Goal: Complete application form

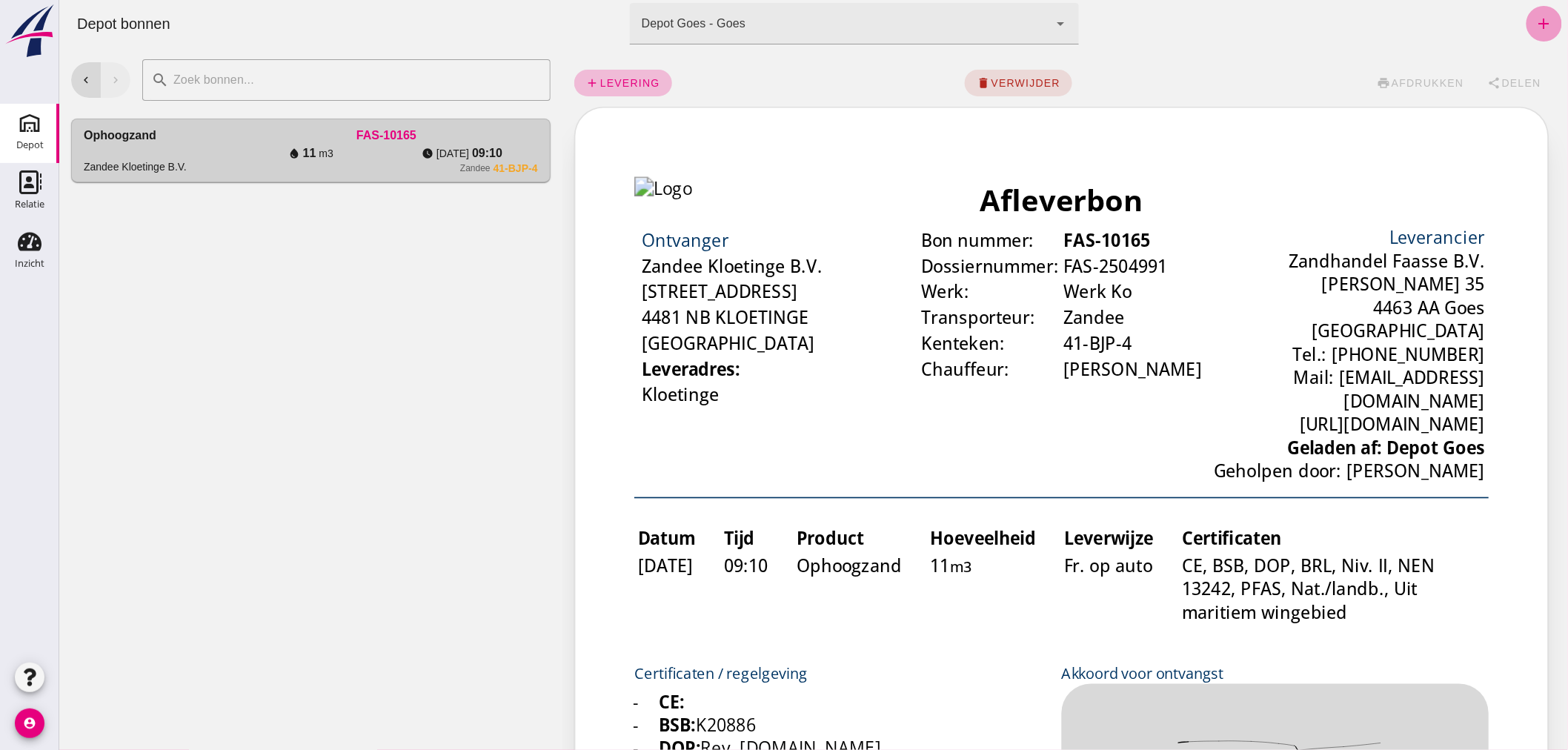
click at [1535, 18] on icon "add" at bounding box center [1544, 23] width 18 height 18
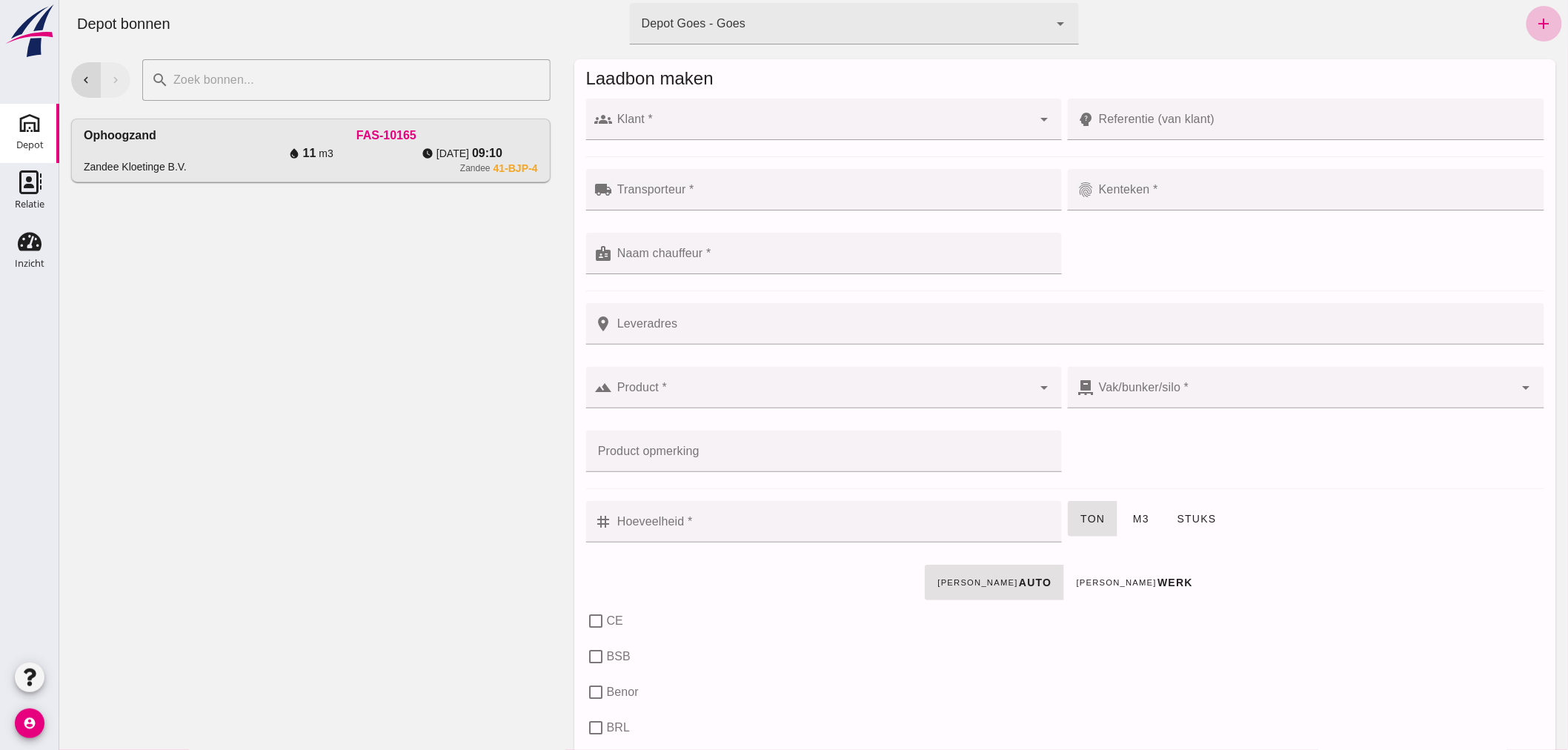
click input "Klant *"
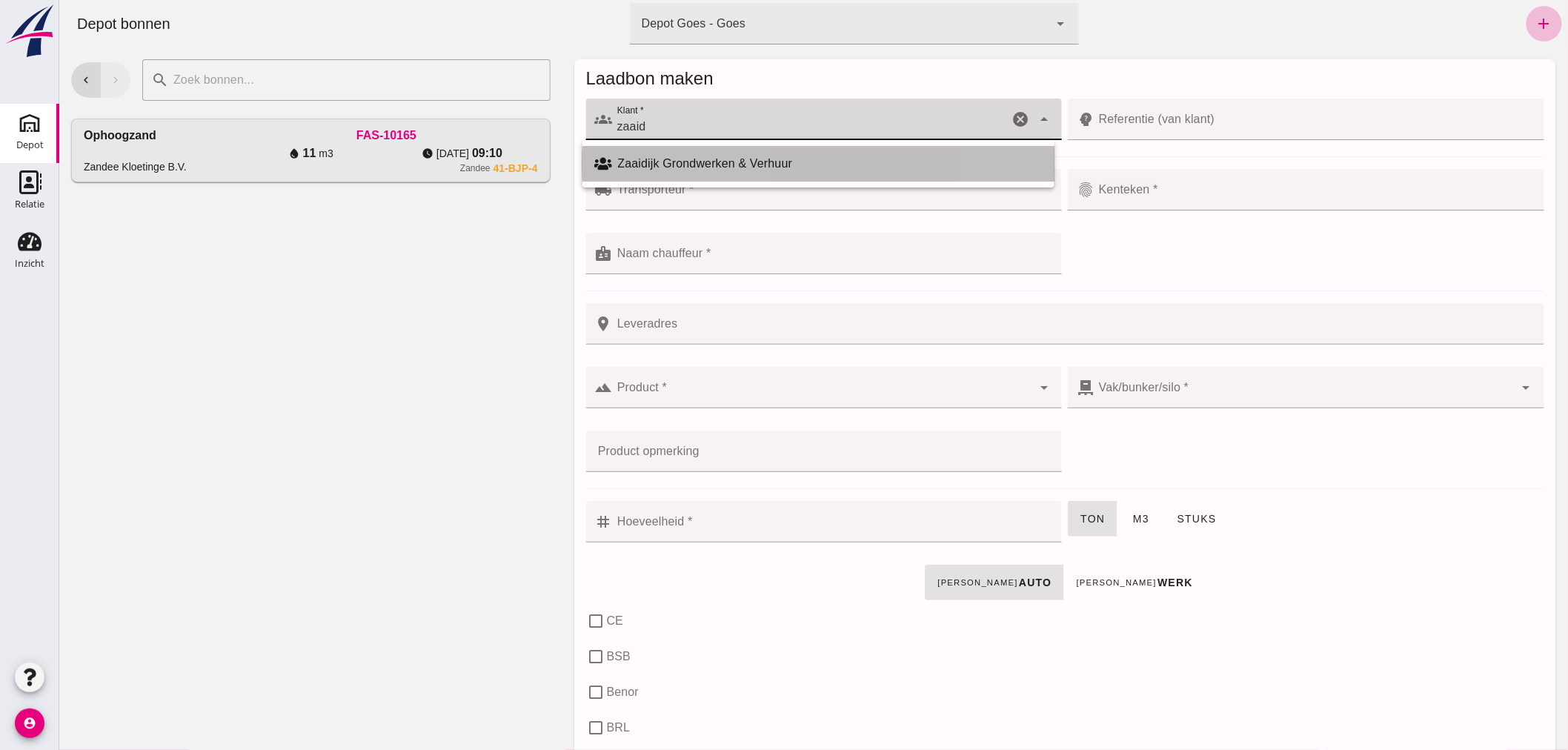
click at [728, 159] on div "Zaaidijk Grondwerken & Verhuur" at bounding box center [830, 164] width 425 height 18
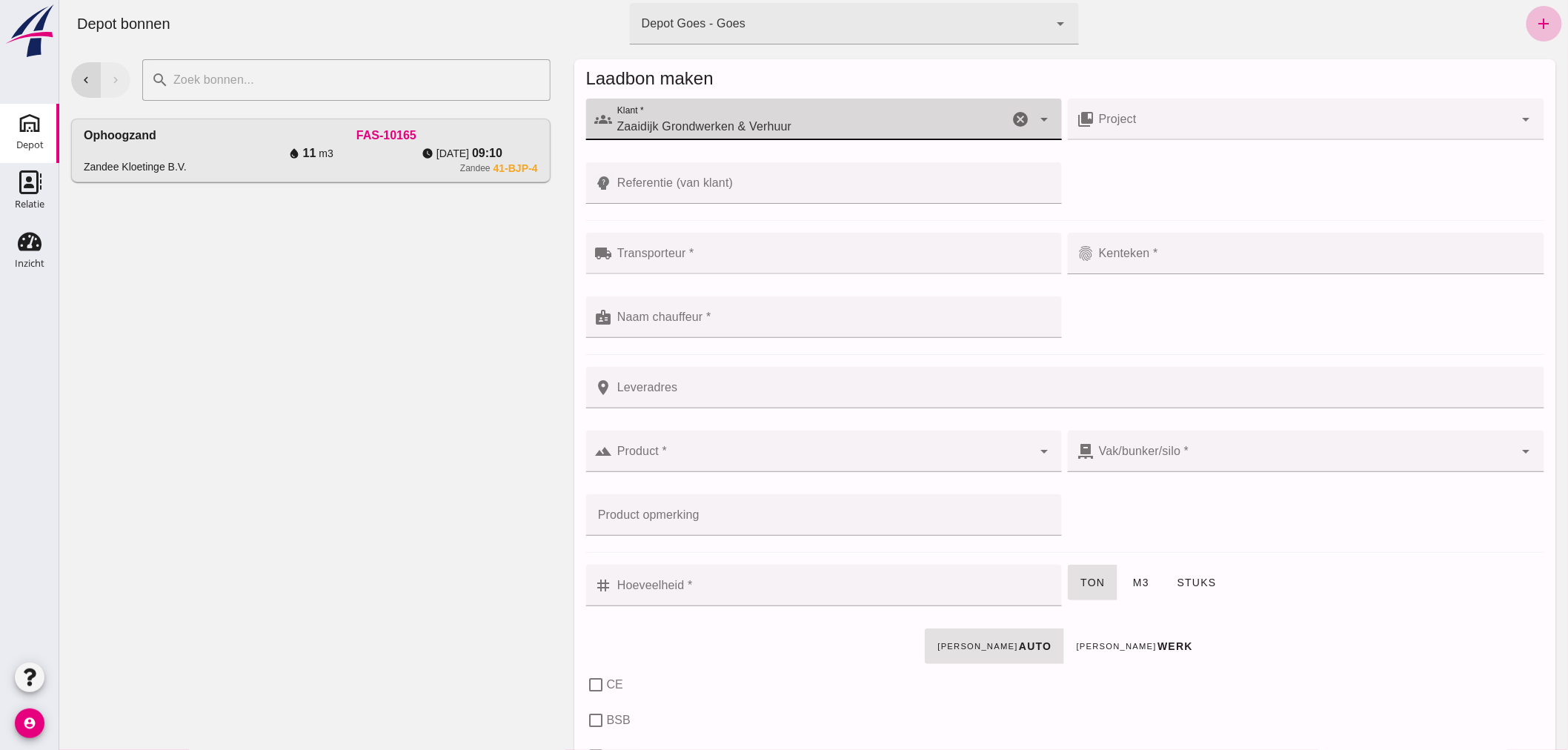
type input "Zaaidijk Grondwerken & Verhuur"
click input "Transporteur *"
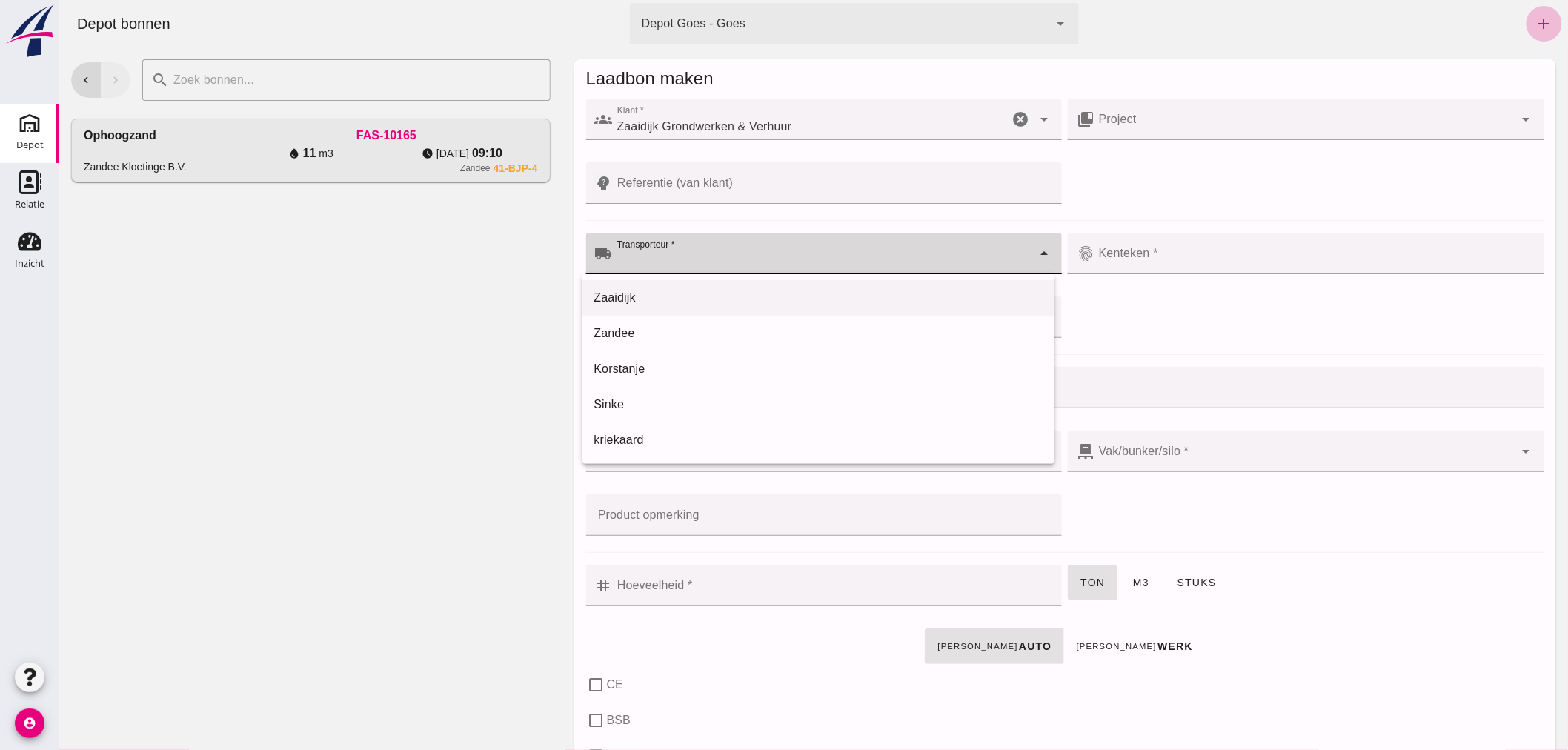
click at [682, 290] on div "Zaaidijk" at bounding box center [818, 298] width 448 height 18
type input "Zaaidijk"
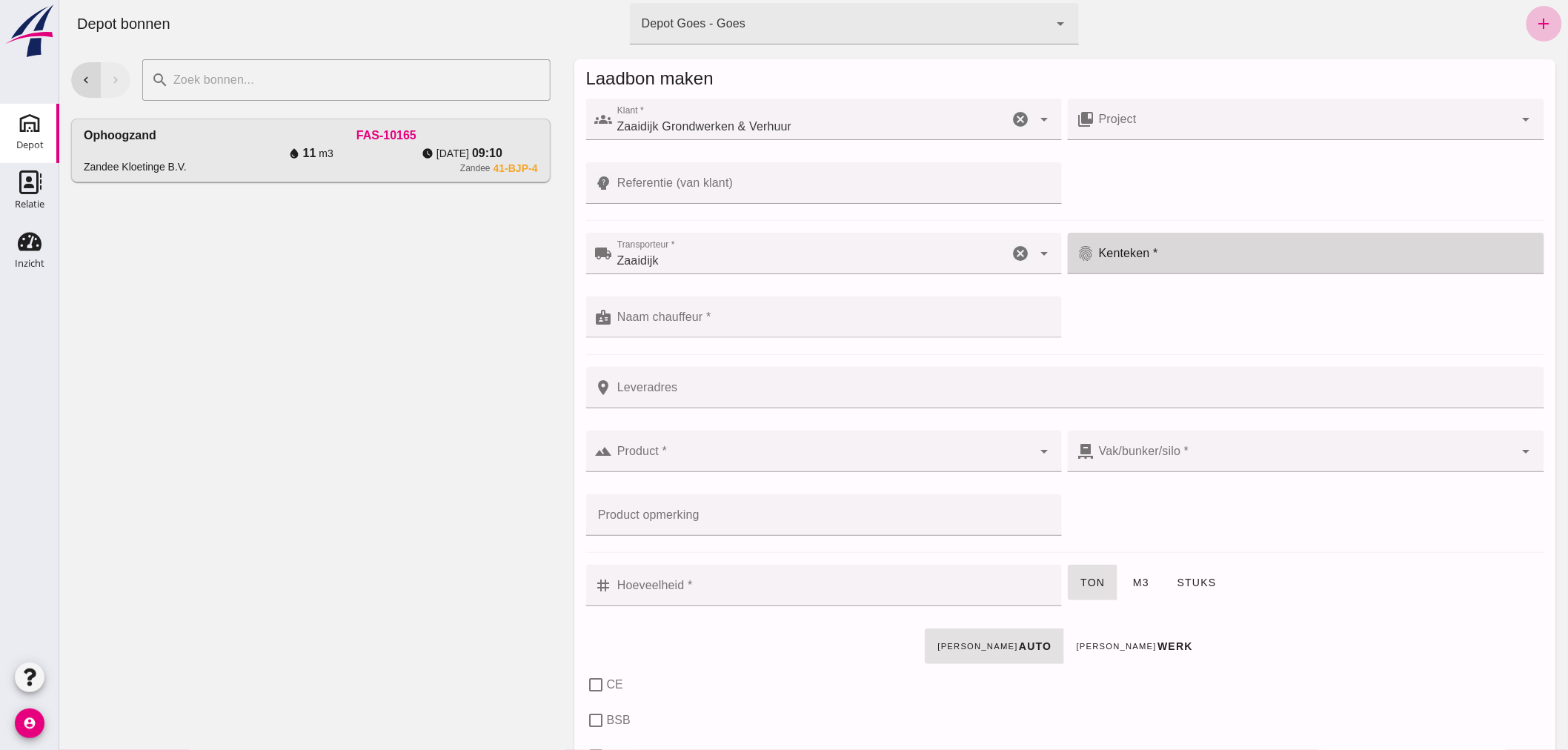
click div
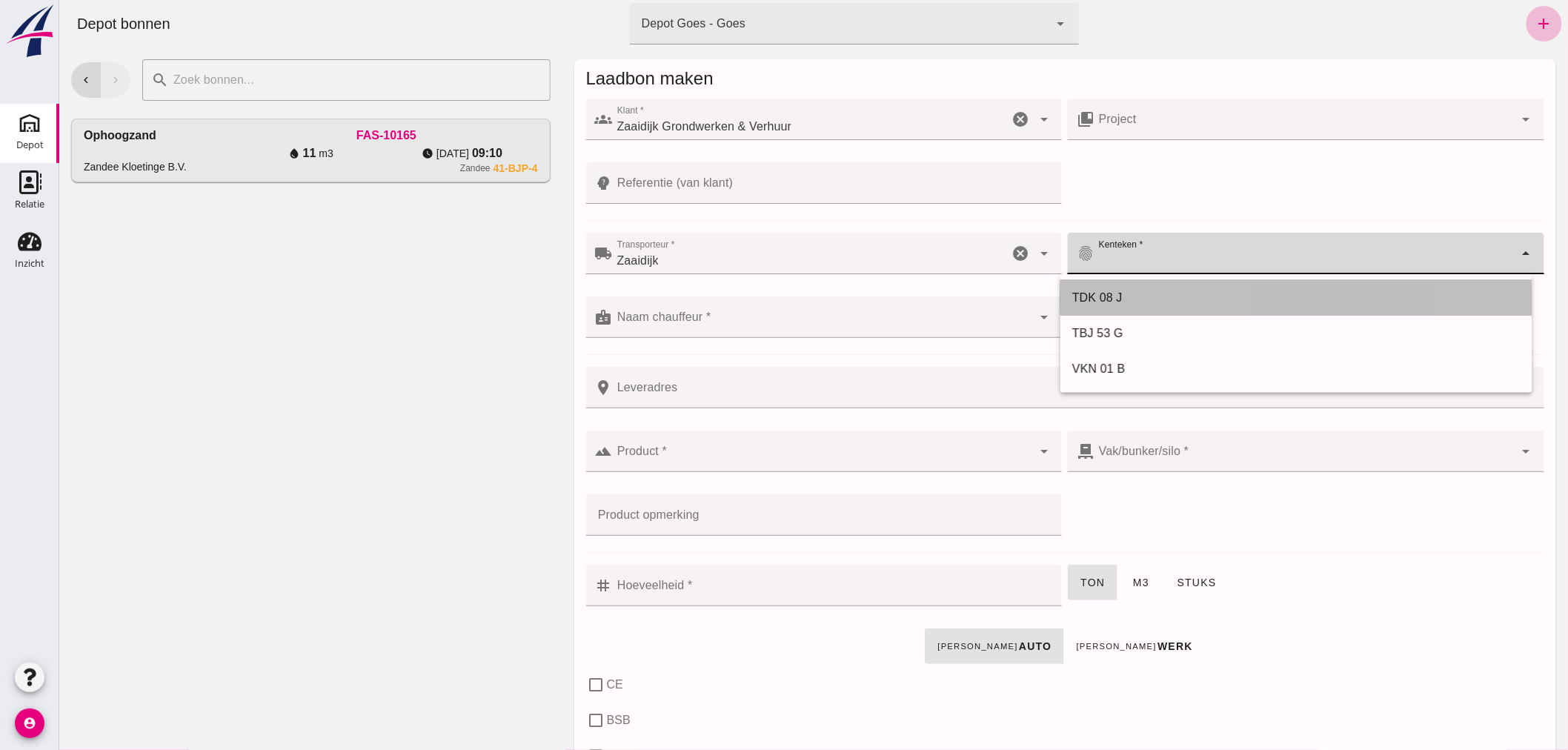
click at [1096, 292] on div "TDK 08 J" at bounding box center [1296, 298] width 448 height 18
type input "TDK 08 J"
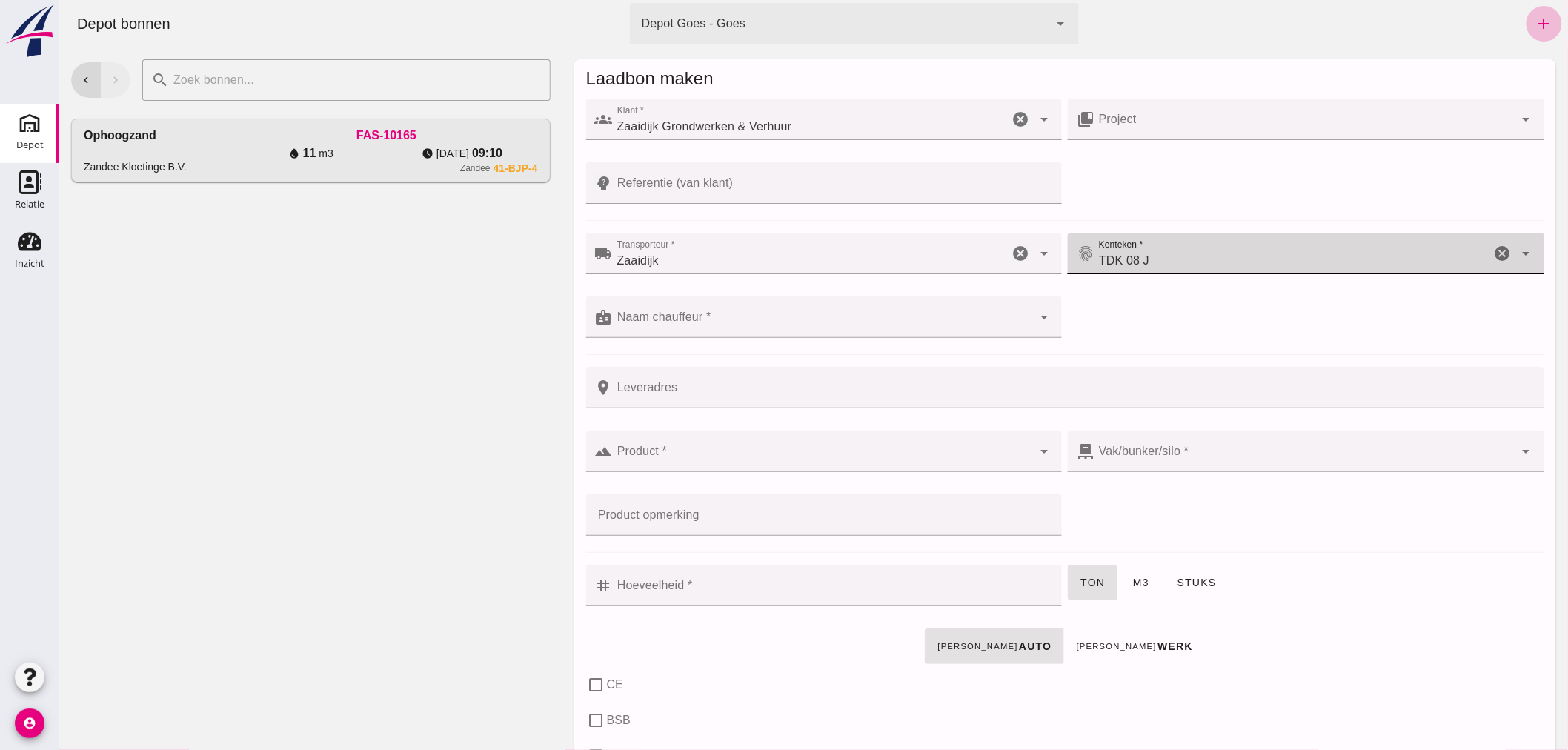
click div
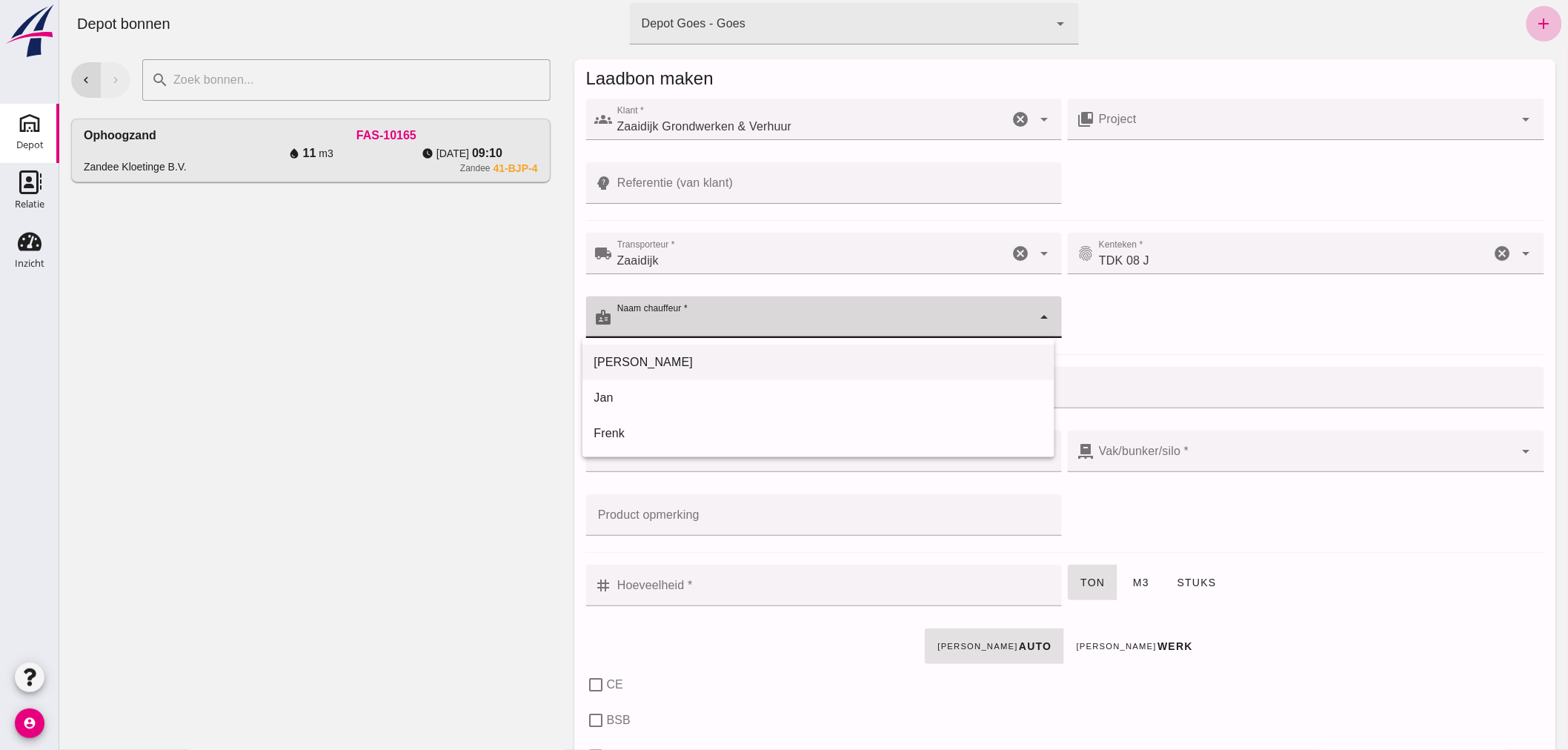
click at [722, 358] on div "[PERSON_NAME]" at bounding box center [818, 362] width 448 height 18
type input "[PERSON_NAME]"
click input "Leveradres"
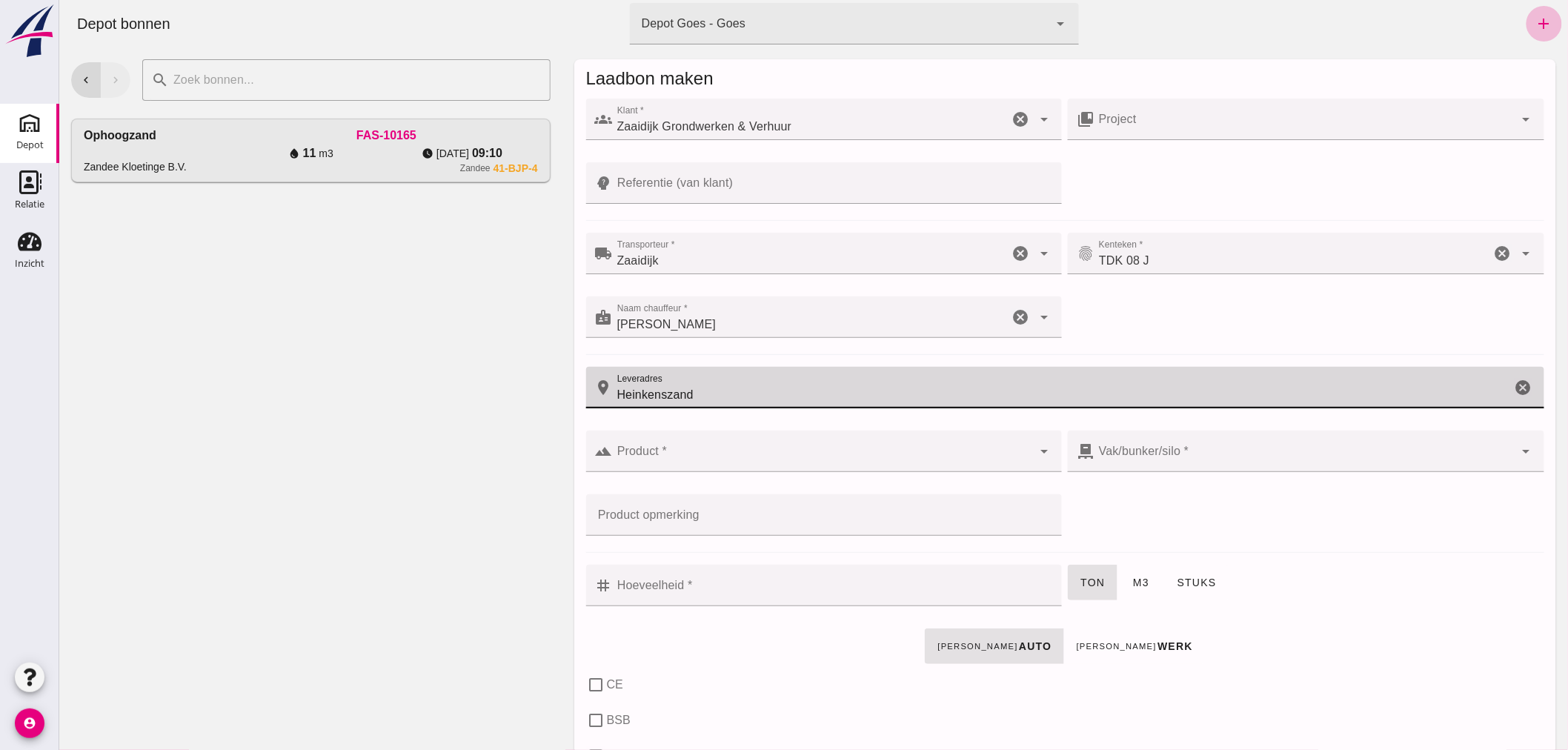
type input "Heinkenszand"
click div
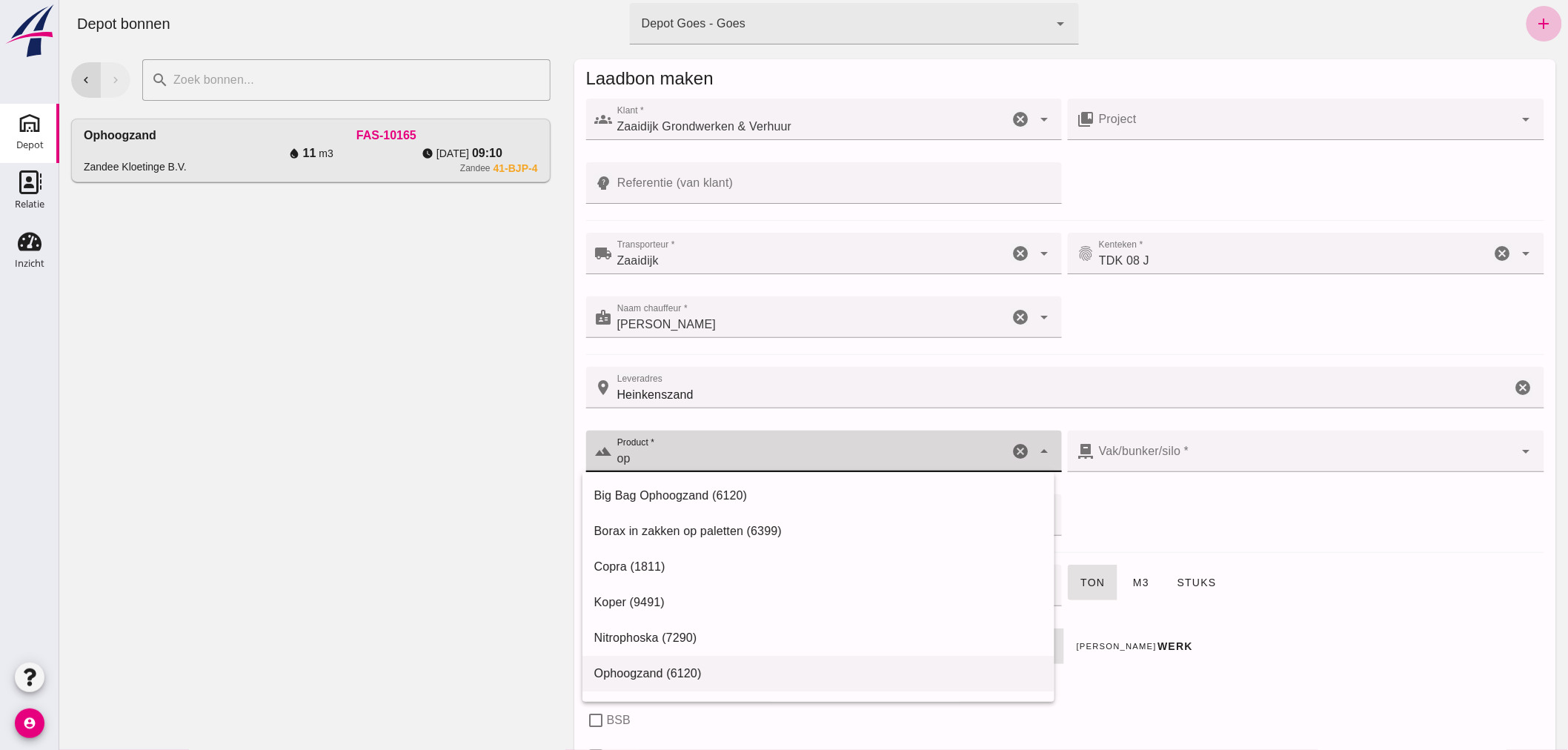
click at [657, 665] on div "Ophoogzand (6120)" at bounding box center [818, 674] width 448 height 18
type input "Ophoogzand (6120)"
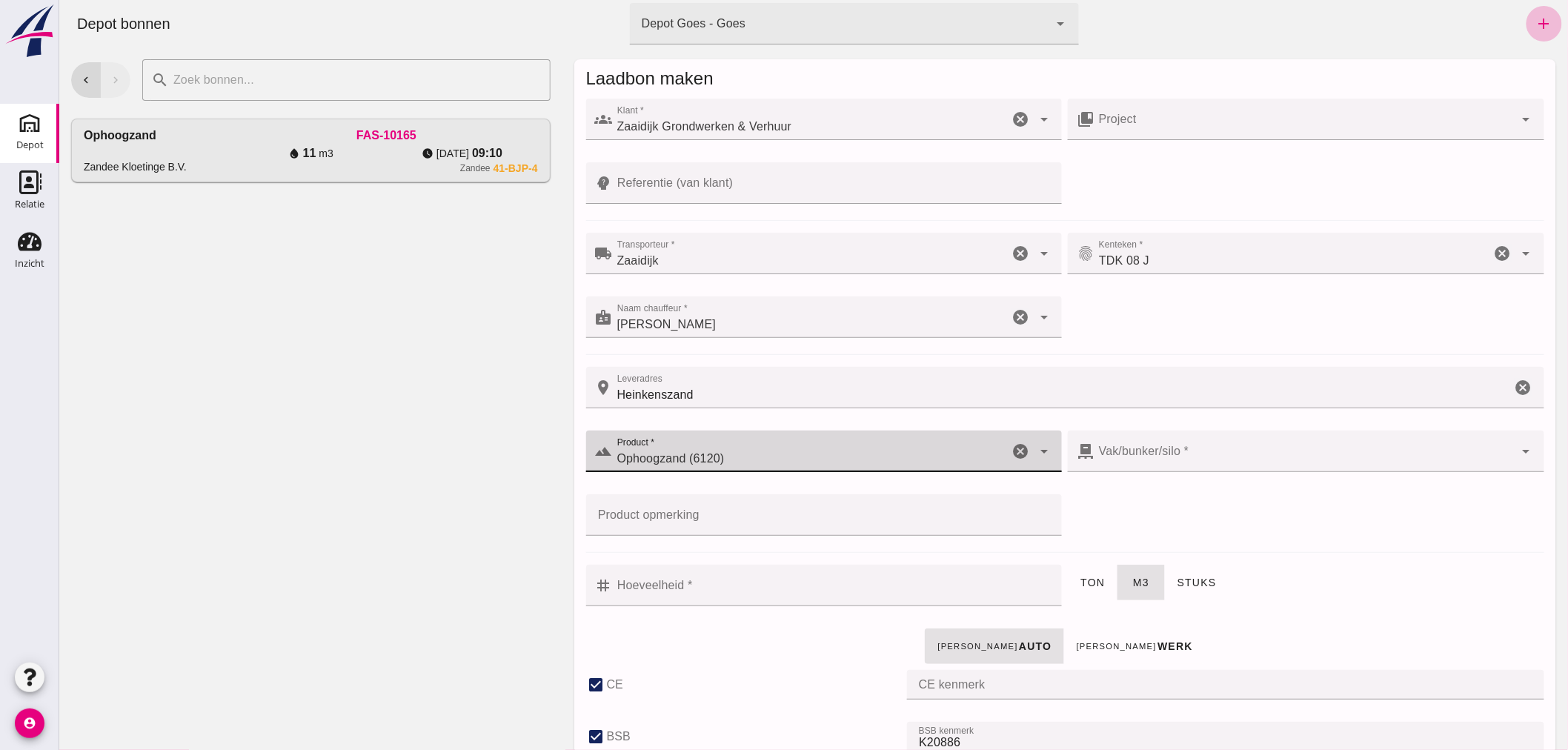
type input "38"
checkbox input "true"
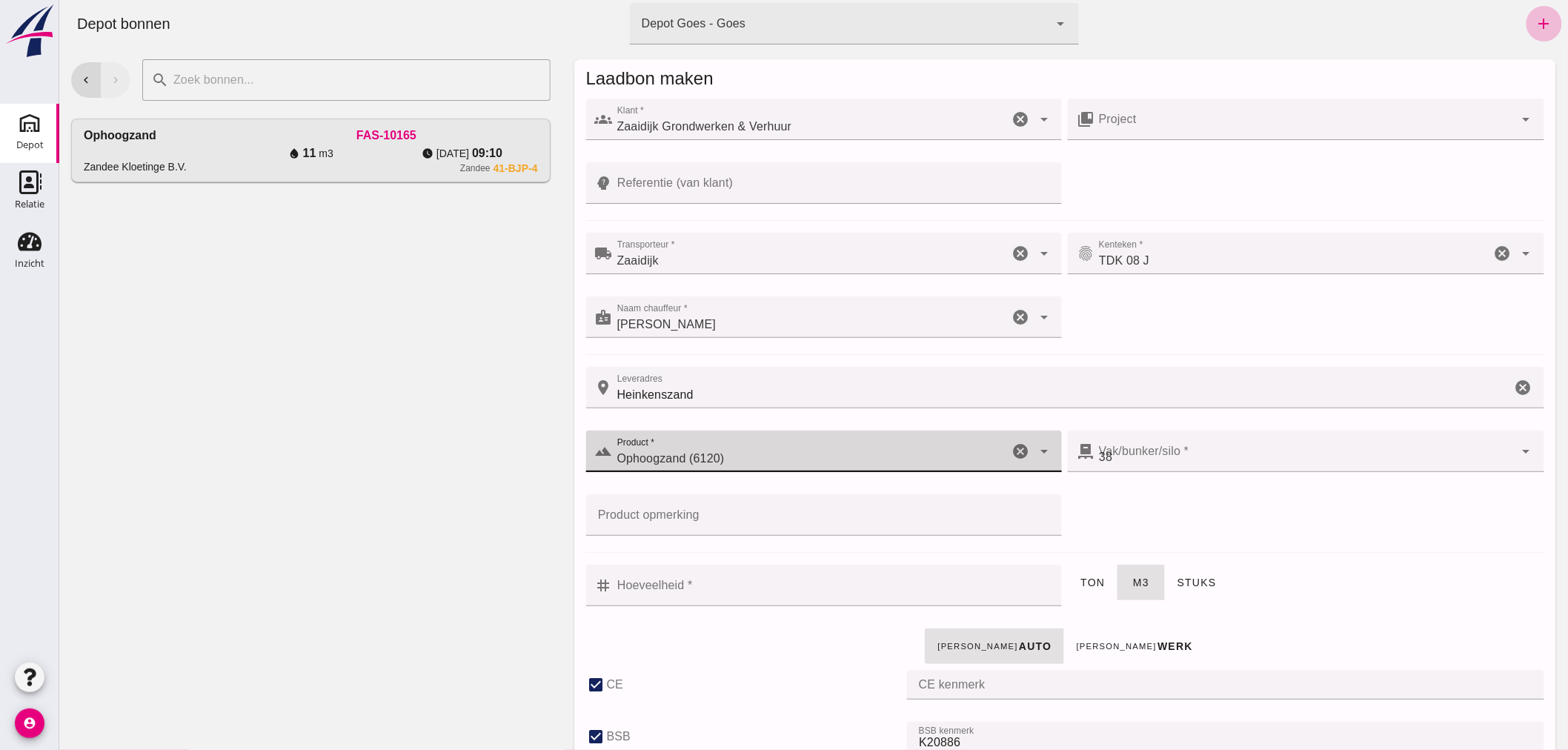
checkbox input "true"
type input "40"
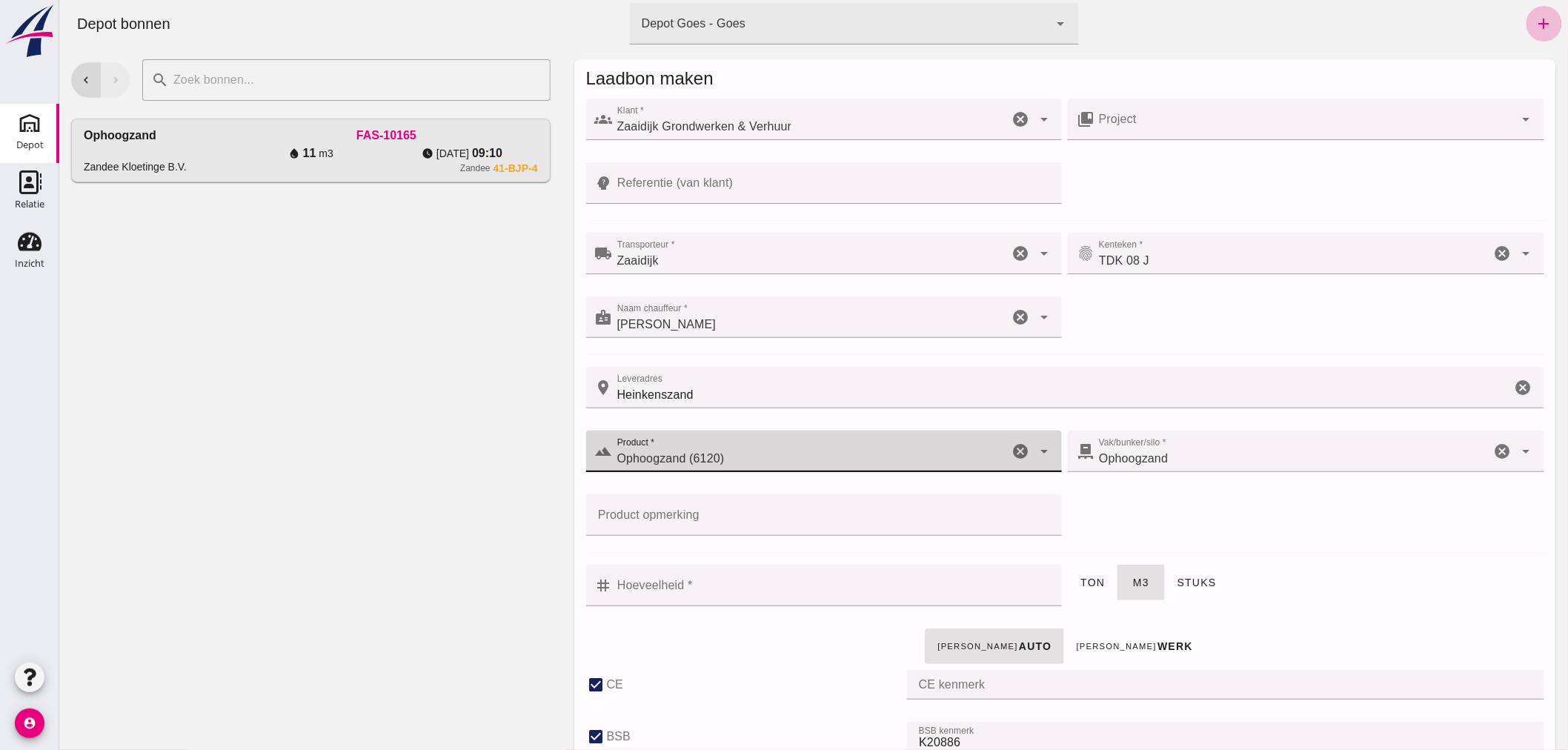
type input "Ophoogzand (6120)"
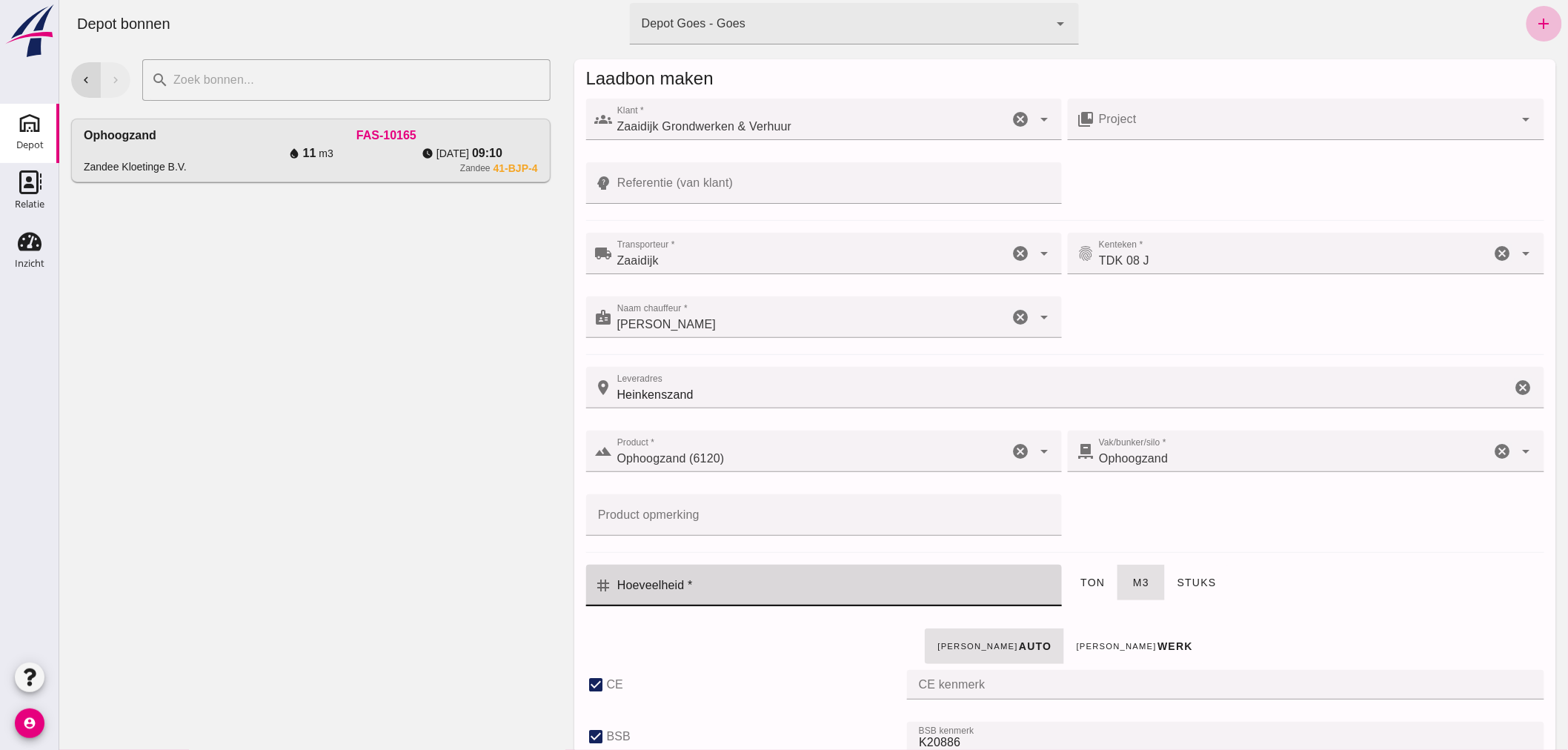
click input "Hoeveelheid *"
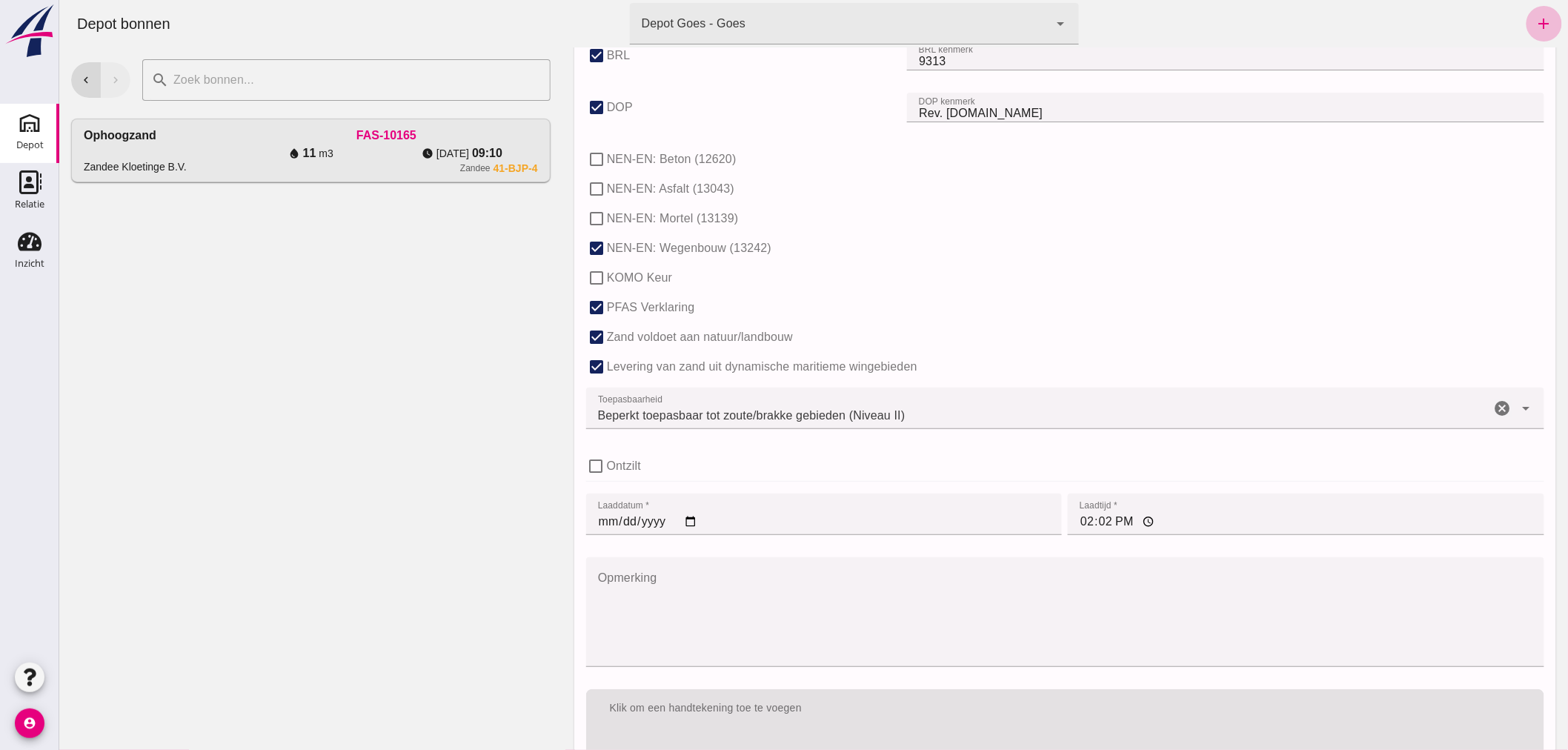
scroll to position [823, 0]
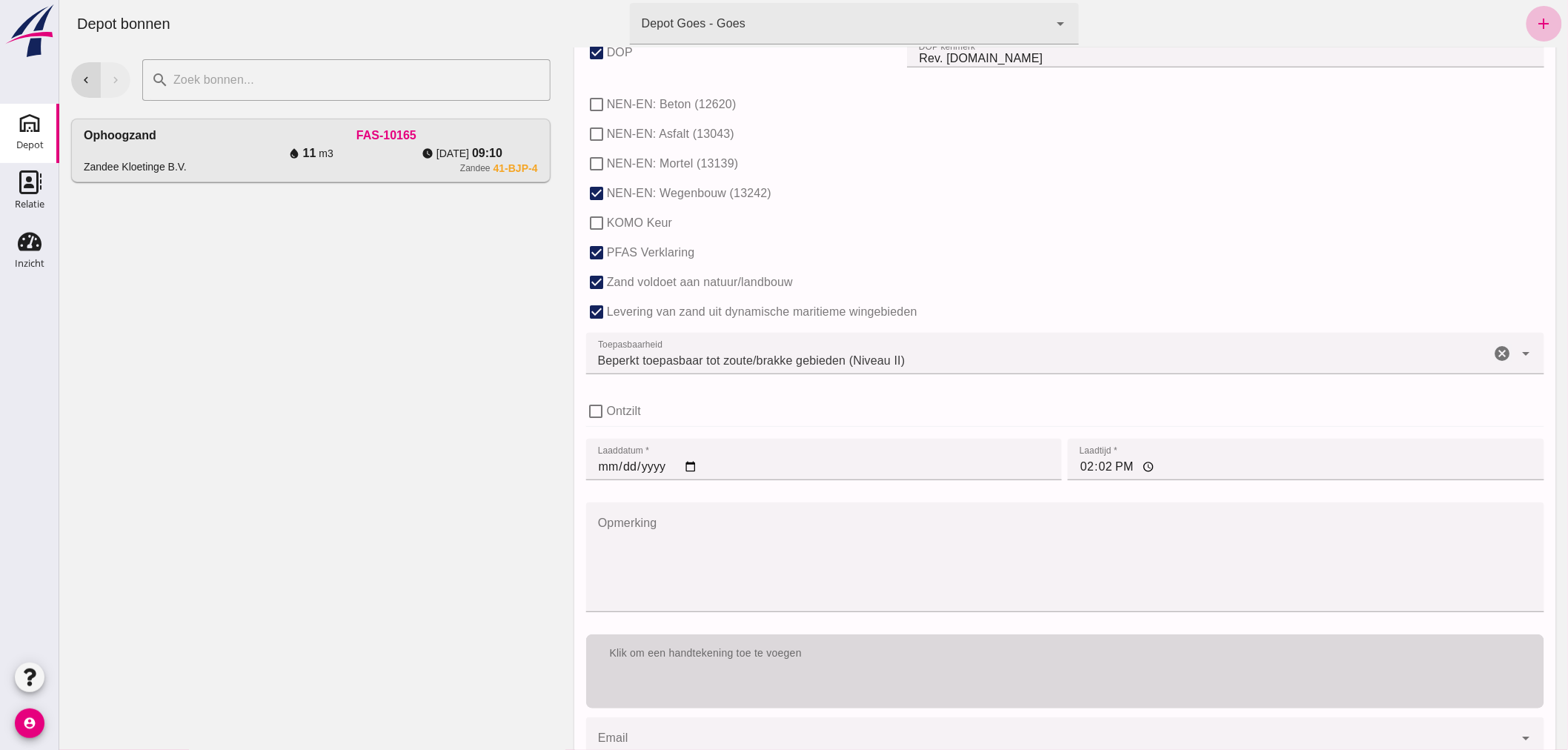
type input "4"
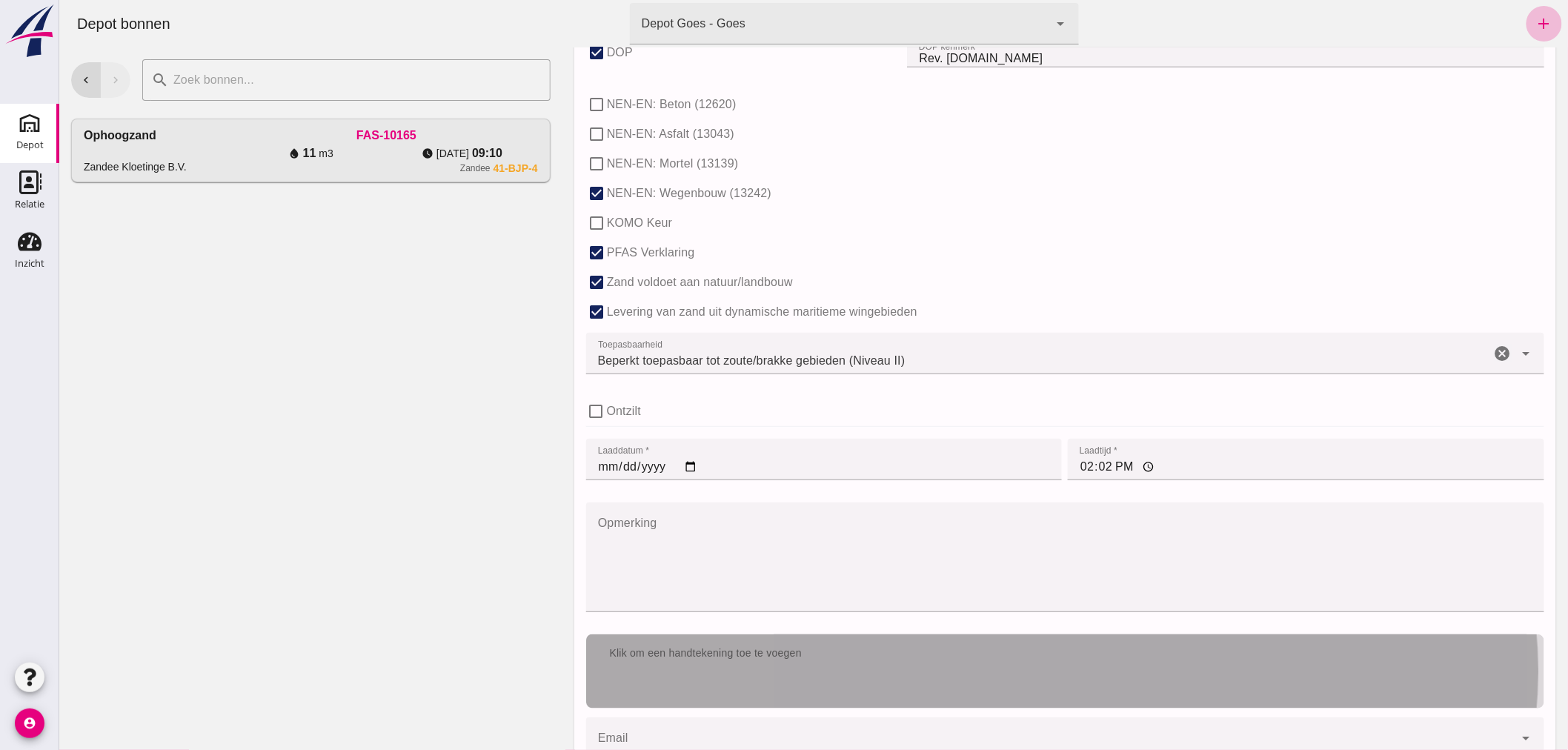
click div "Klik om een handtekening toe te voegen"
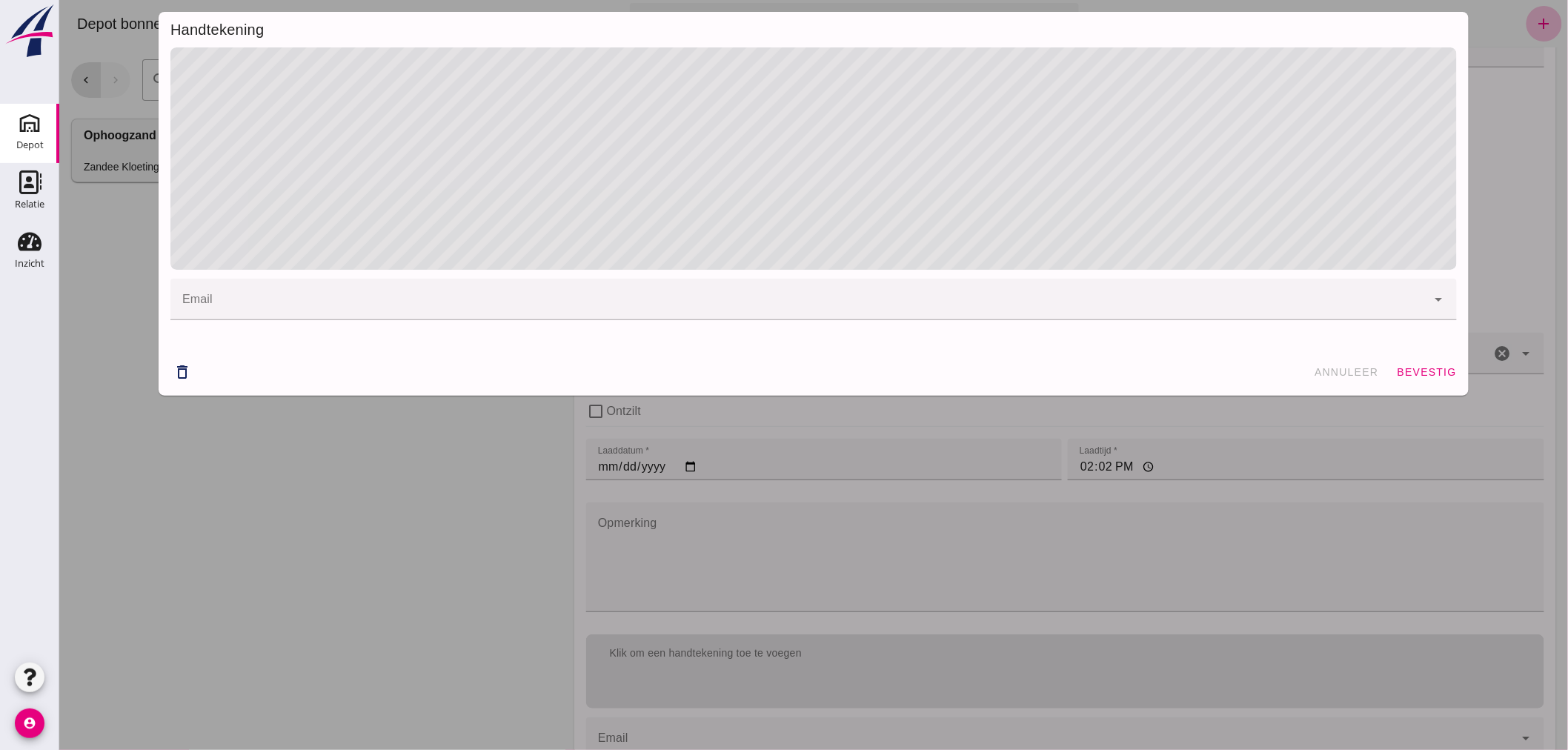
click span "bevestig"
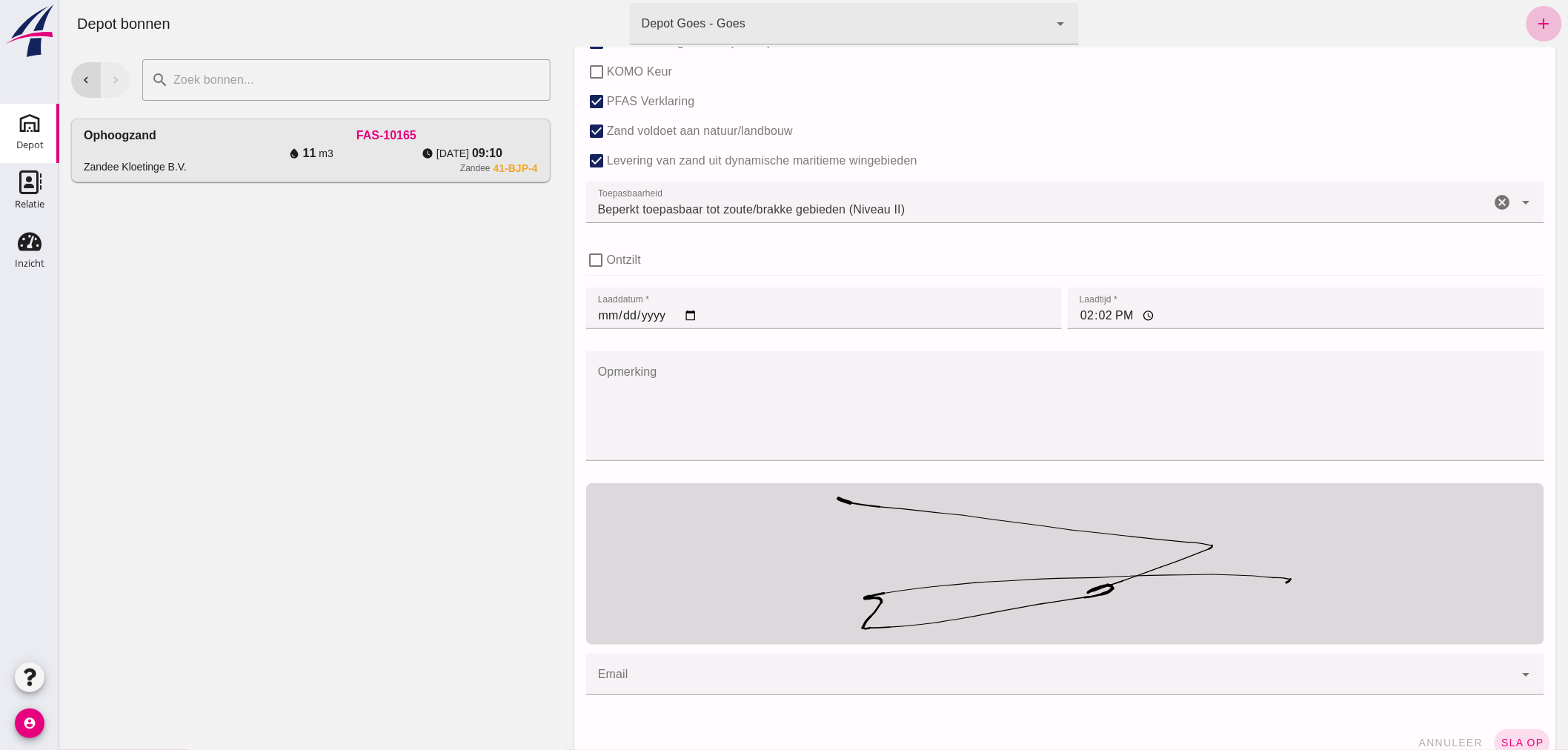
scroll to position [998, 0]
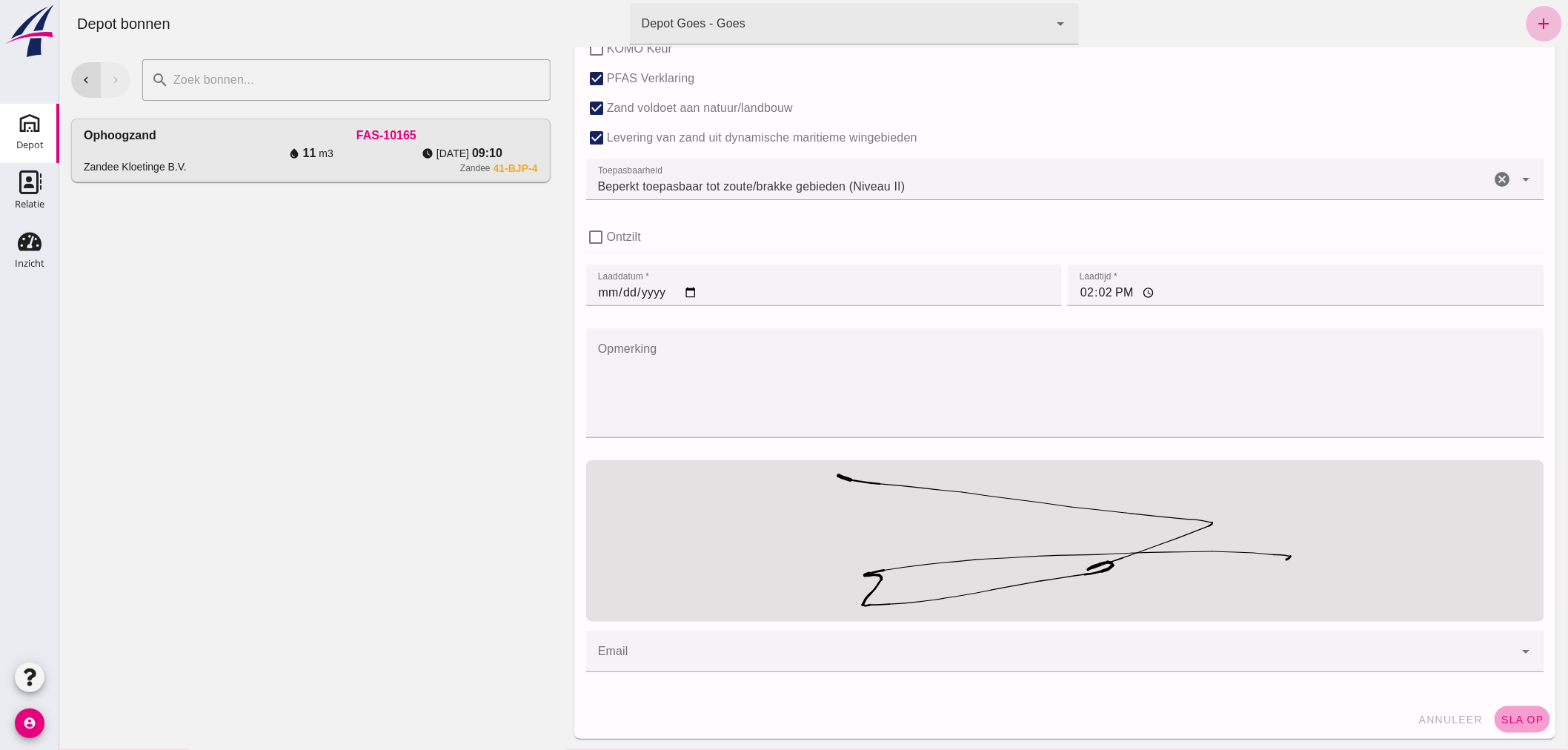
click span "sla op"
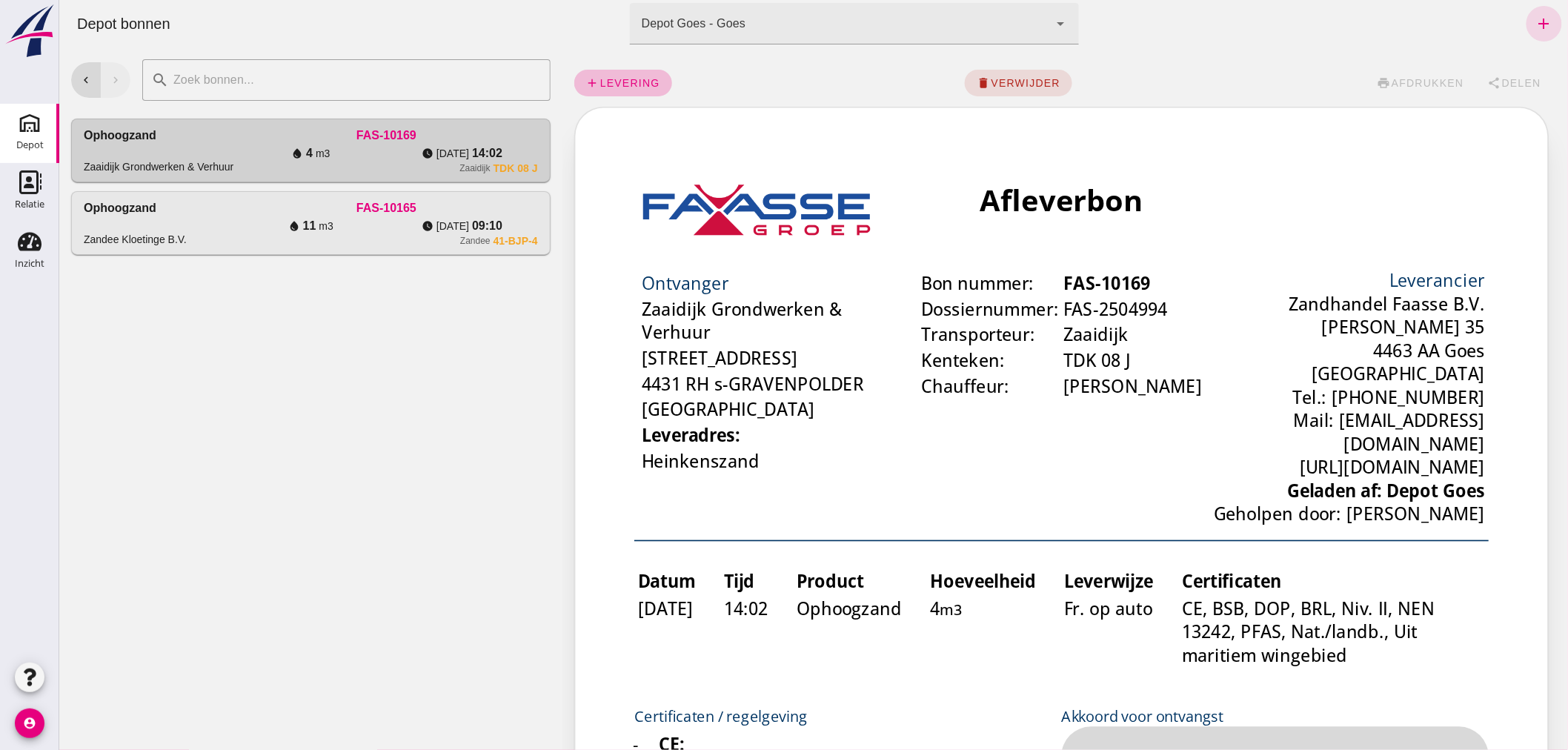
scroll to position [0, 0]
